Goal: Task Accomplishment & Management: Manage account settings

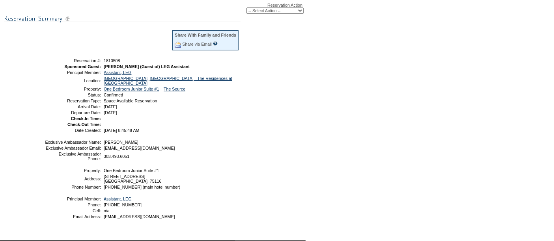
scroll to position [115, 0]
drag, startPoint x: 69, startPoint y: 60, endPoint x: 179, endPoint y: 109, distance: 120.4
click at [179, 109] on tbody "Share With Family and Friends Share via Email Share Reservation Information Ple…" at bounding box center [142, 80] width 195 height 103
copy tbody "Reservation #: 1810508 Sponsored Guest: [PERSON_NAME] (Guest of) LEG Assistant …"
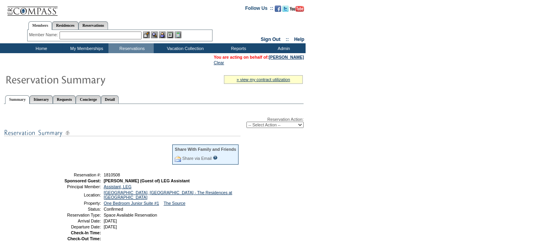
click at [93, 33] on input "text" at bounding box center [101, 36] width 82 height 8
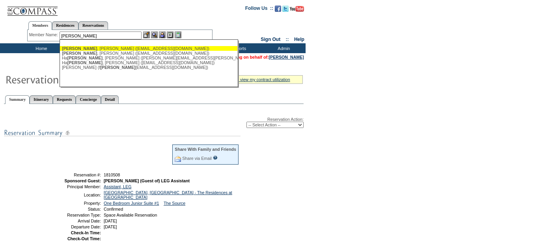
click at [95, 48] on div "[PERSON_NAME] ([EMAIL_ADDRESS][DOMAIN_NAME])" at bounding box center [148, 48] width 173 height 5
type input "[PERSON_NAME] ([EMAIL_ADDRESS][DOMAIN_NAME])"
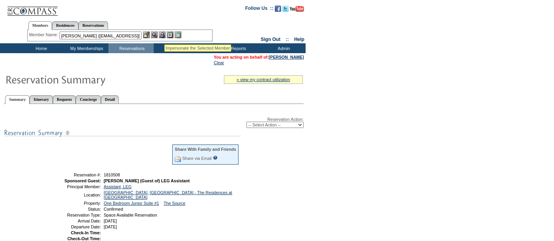
click at [164, 34] on img at bounding box center [162, 35] width 7 height 7
click at [156, 36] on img at bounding box center [154, 35] width 7 height 7
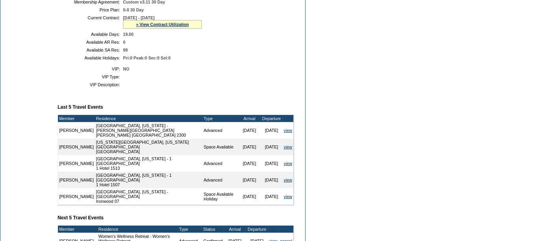
scroll to position [204, 0]
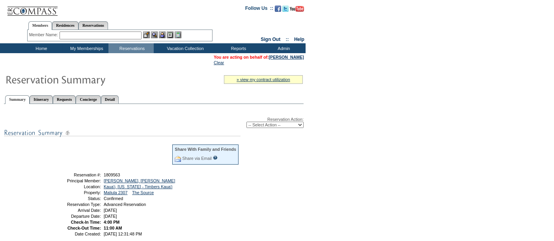
click at [261, 123] on select "-- Select Action -- Modify Reservation Dates Modify Reservation Cost Modify Occ…" at bounding box center [274, 125] width 57 height 6
select select "ChangeClubProp"
click at [246, 122] on select "-- Select Action -- Modify Reservation Dates Modify Reservation Cost Modify Occ…" at bounding box center [274, 125] width 57 height 6
